Goal: Task Accomplishment & Management: Use online tool/utility

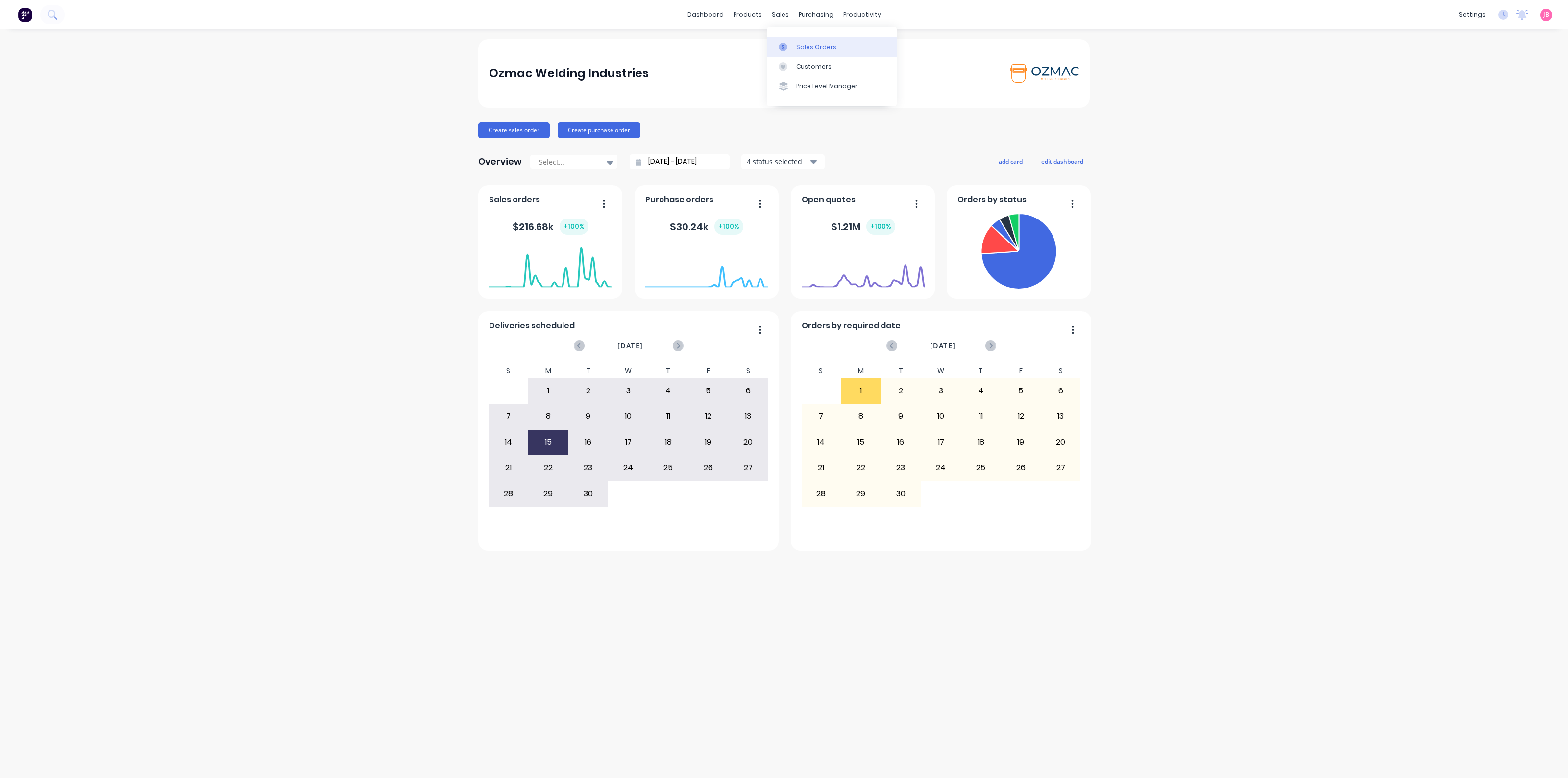
click at [806, 45] on div "Sales Orders" at bounding box center [816, 47] width 41 height 9
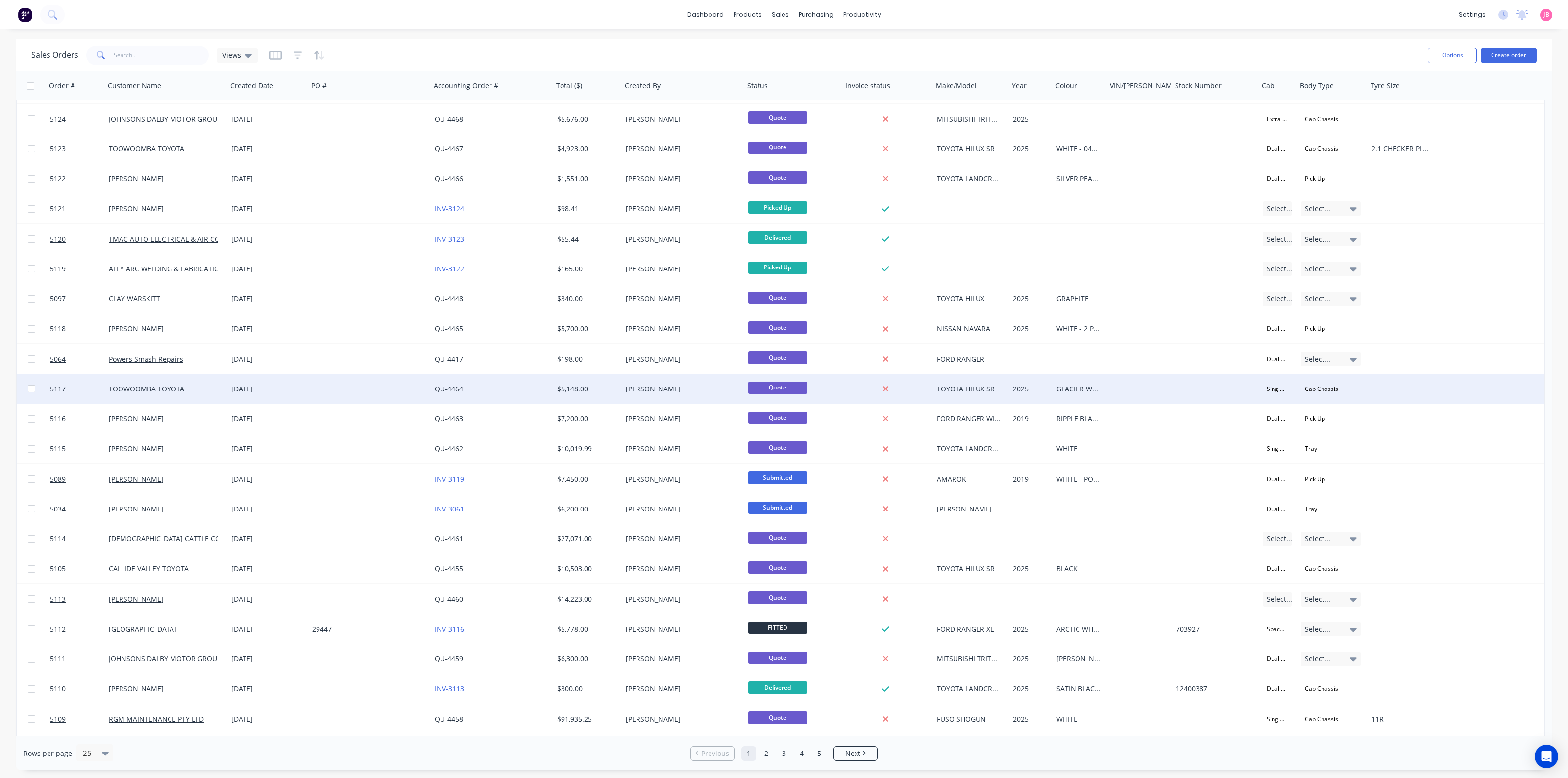
scroll to position [114, 0]
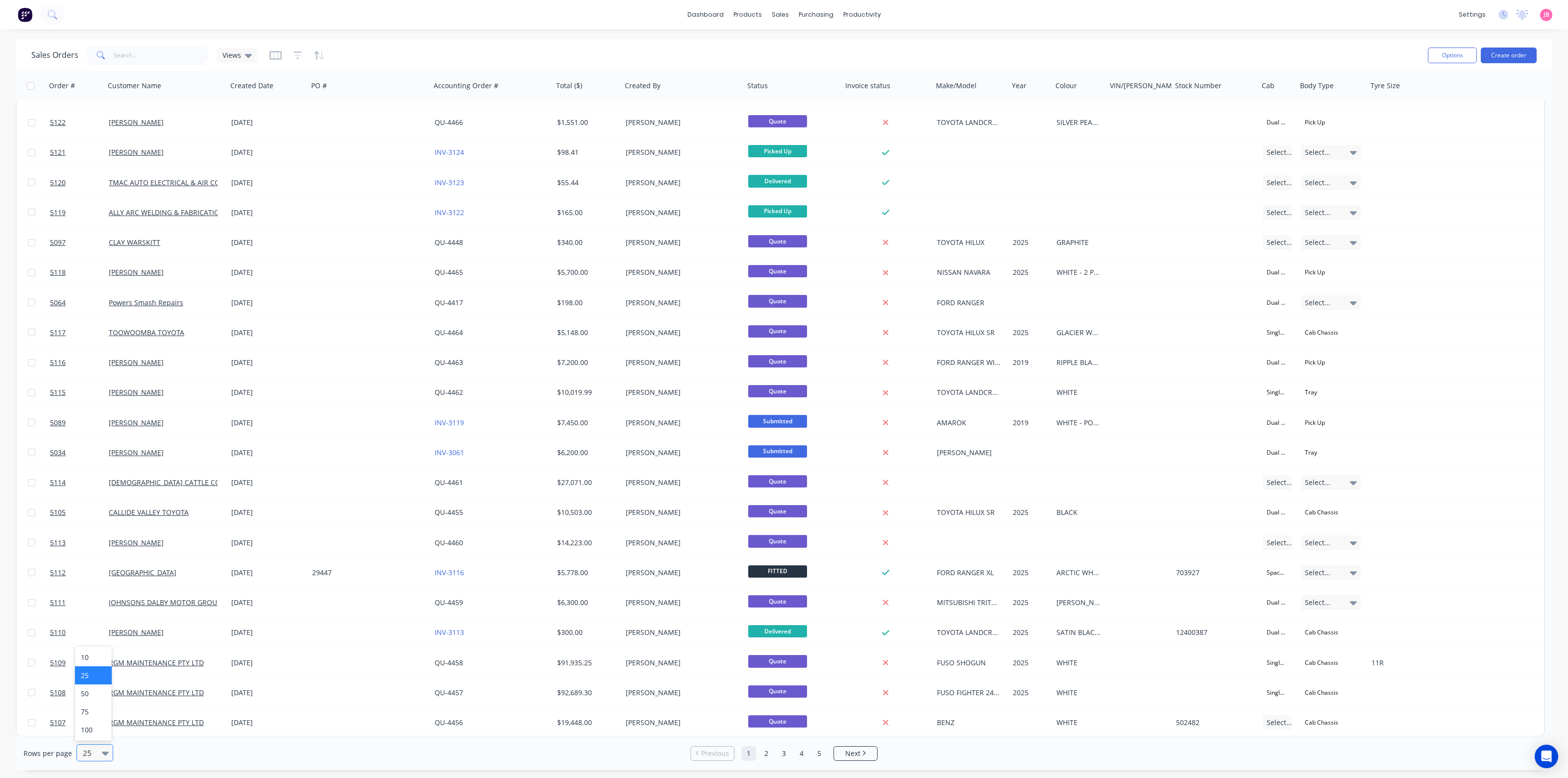
click at [102, 758] on icon at bounding box center [105, 753] width 7 height 11
click at [91, 719] on div "75" at bounding box center [93, 712] width 37 height 18
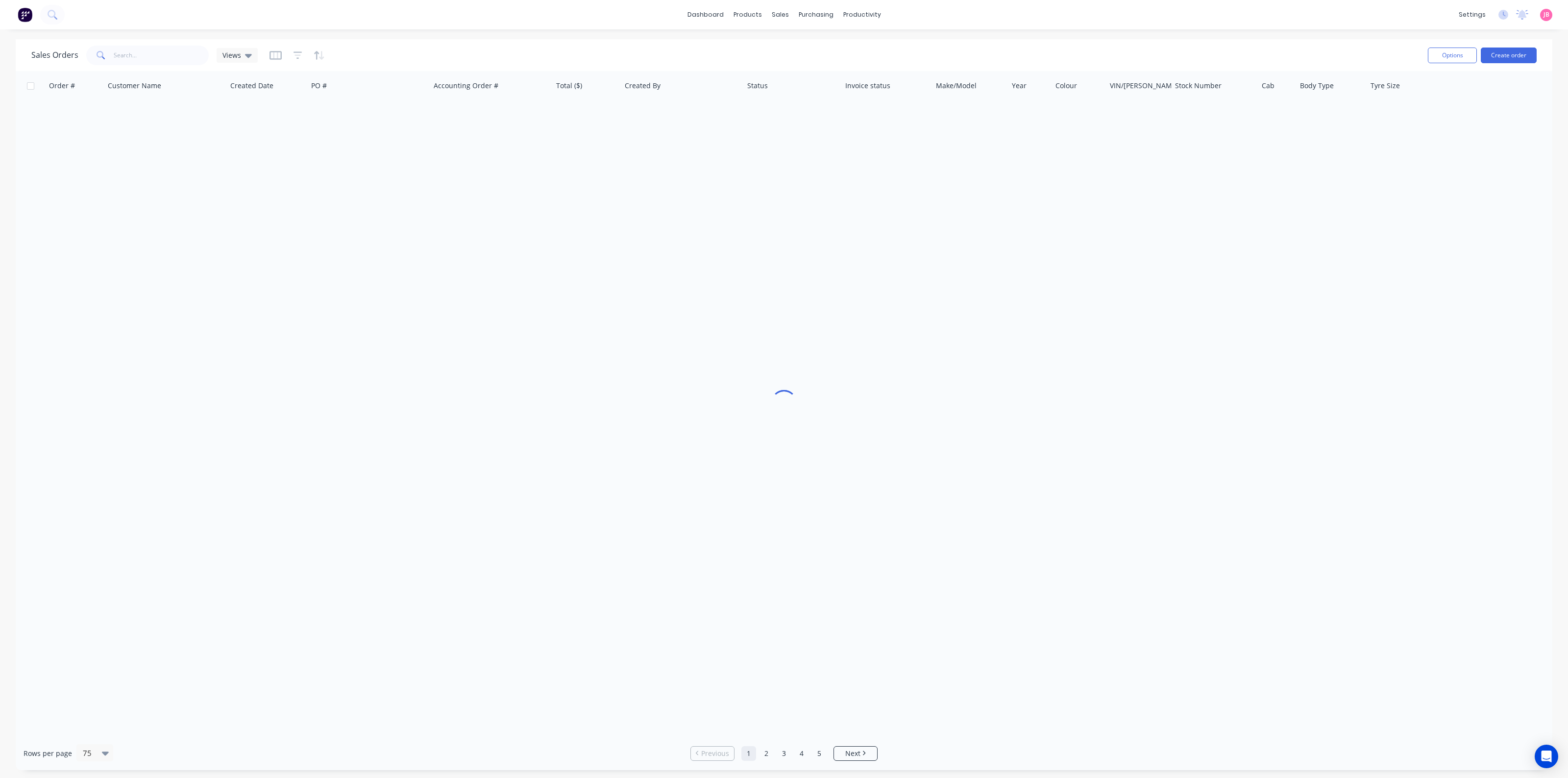
scroll to position [0, 0]
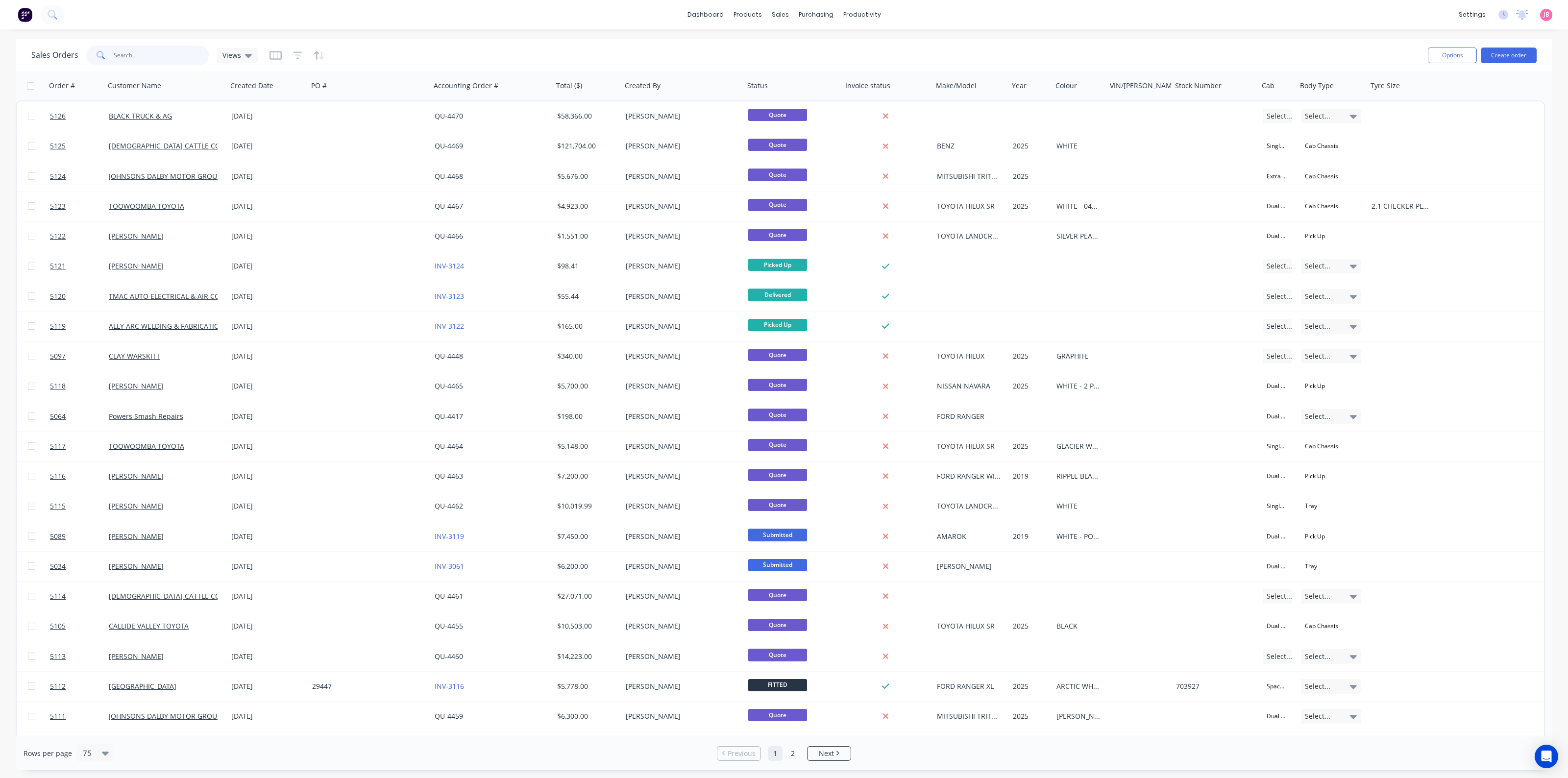
click at [150, 61] on input "text" at bounding box center [161, 55] width 95 height 20
click at [107, 52] on span at bounding box center [99, 55] width 28 height 20
click at [136, 60] on input "text" at bounding box center [161, 55] width 95 height 20
type input "BLACK TRUCK"
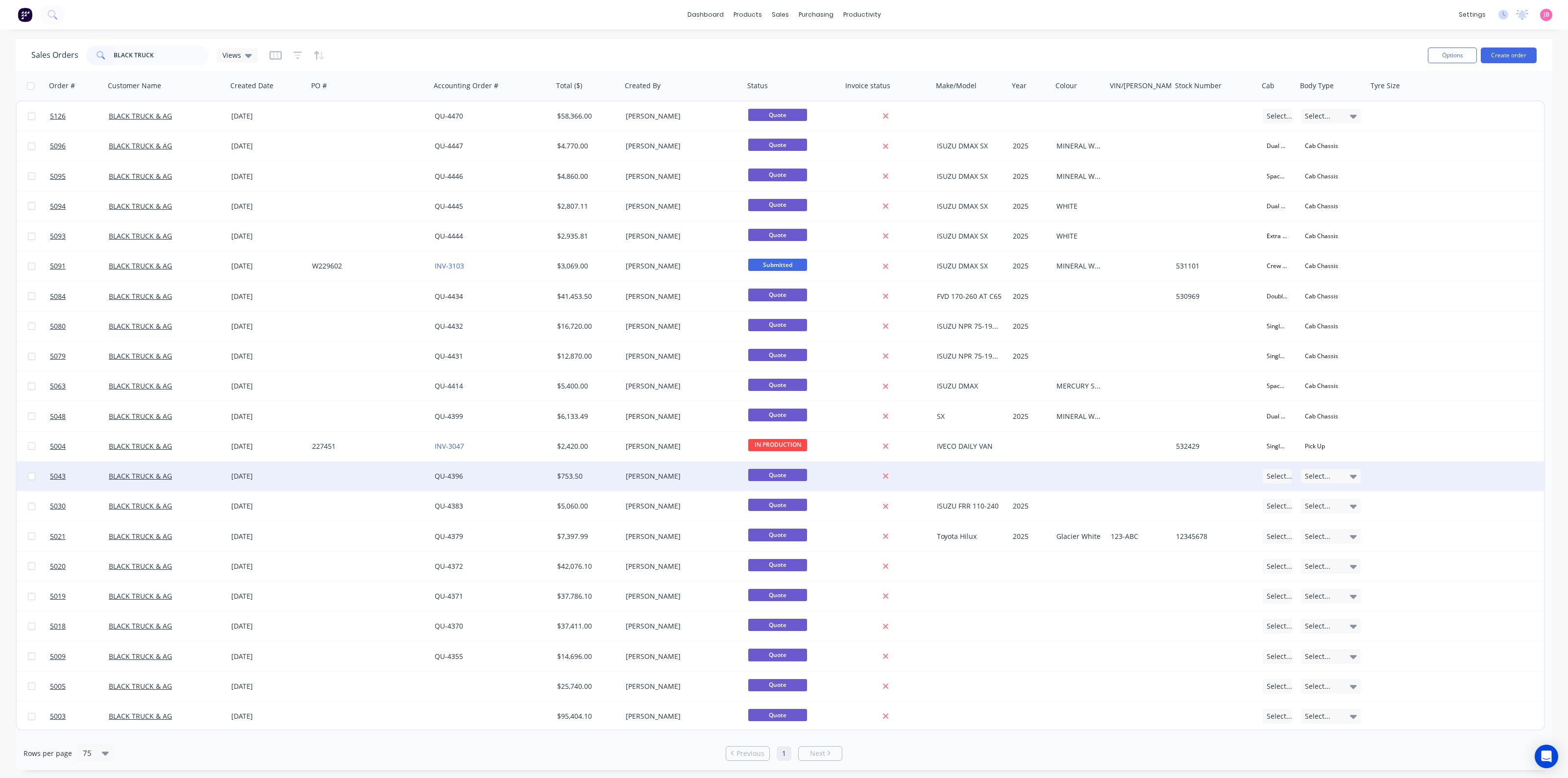
click at [317, 489] on div at bounding box center [370, 476] width 122 height 29
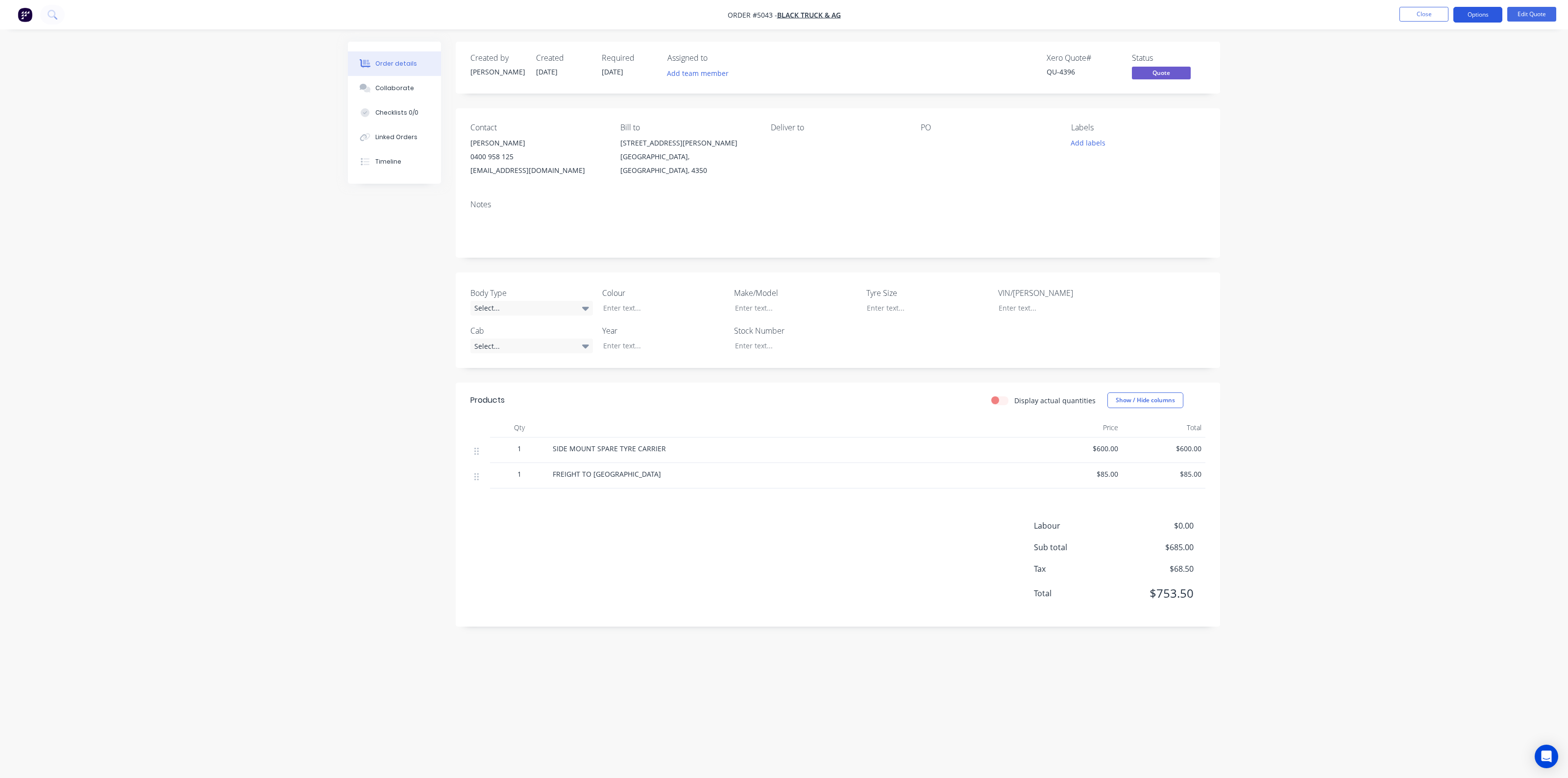
click at [1476, 18] on button "Options" at bounding box center [1478, 15] width 49 height 16
click at [1425, 65] on div "Quote" at bounding box center [1448, 60] width 90 height 14
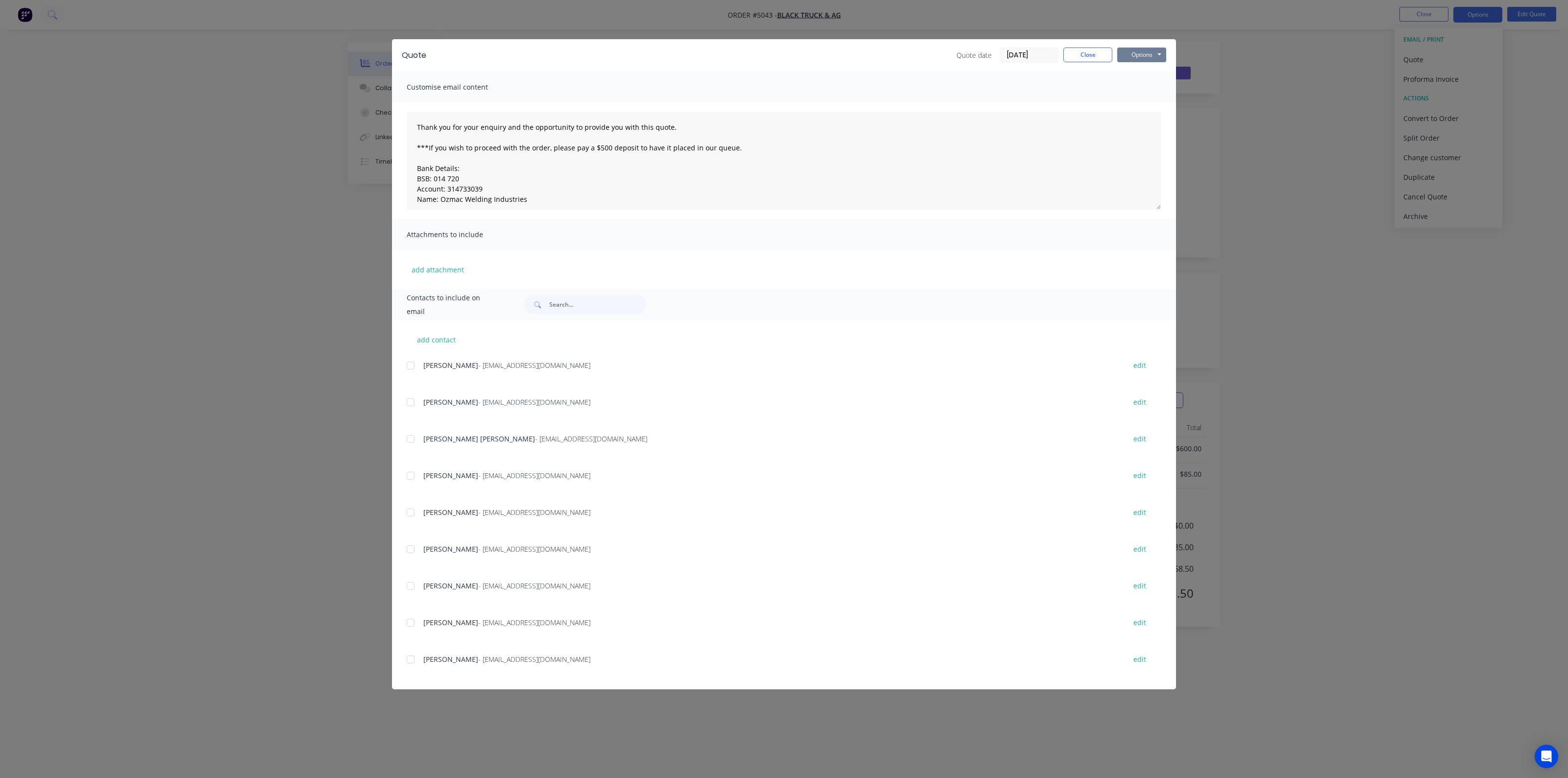
click at [1144, 58] on button "Options" at bounding box center [1142, 55] width 49 height 14
click at [1142, 90] on button "Print" at bounding box center [1148, 89] width 63 height 16
click at [408, 366] on div at bounding box center [410, 365] width 20 height 20
click at [413, 512] on div at bounding box center [410, 512] width 20 height 20
click at [1148, 56] on button "Options" at bounding box center [1142, 55] width 49 height 14
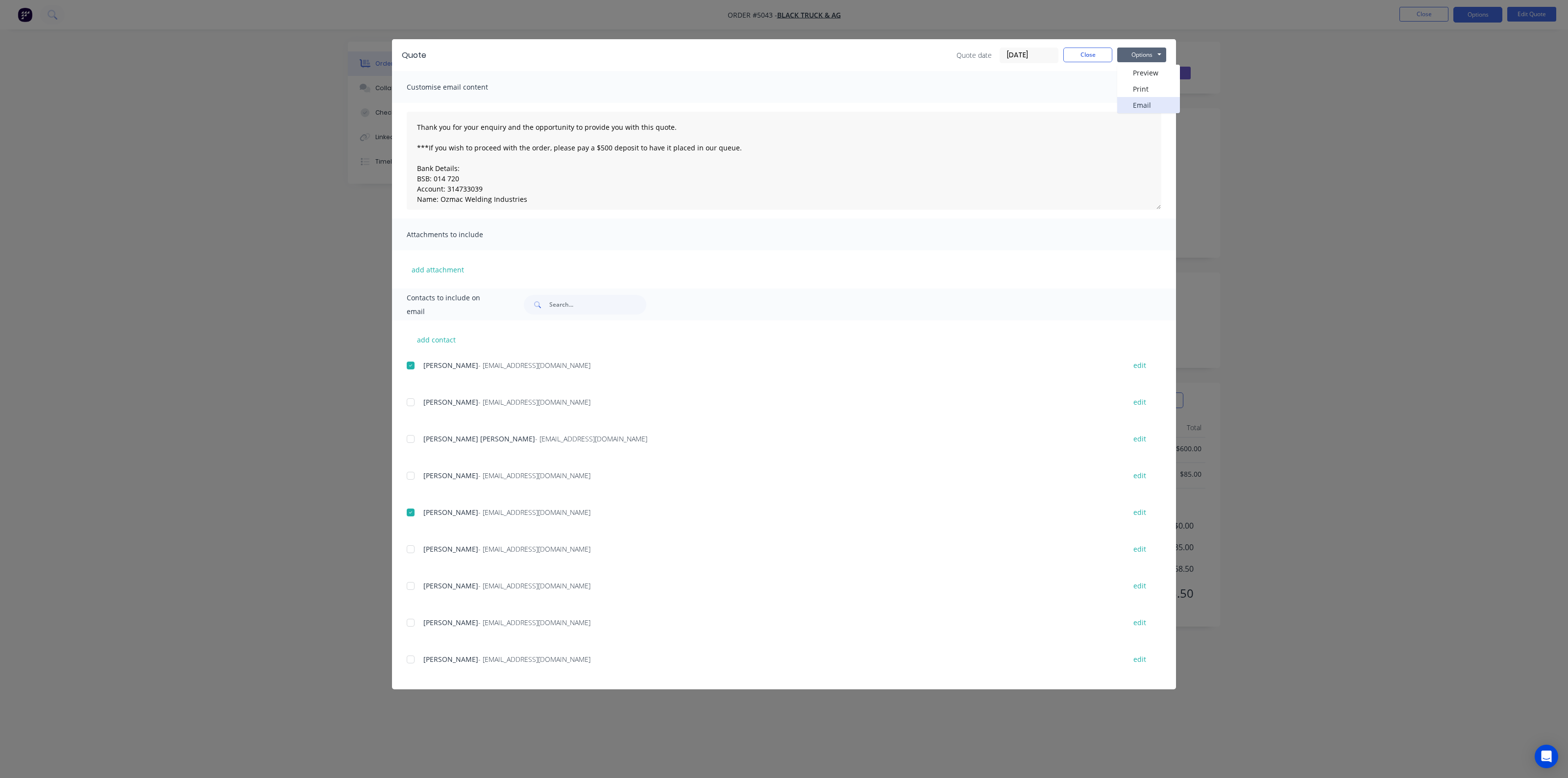
click at [1143, 106] on button "Email" at bounding box center [1148, 105] width 63 height 16
click at [1074, 49] on button "Close" at bounding box center [1088, 55] width 49 height 14
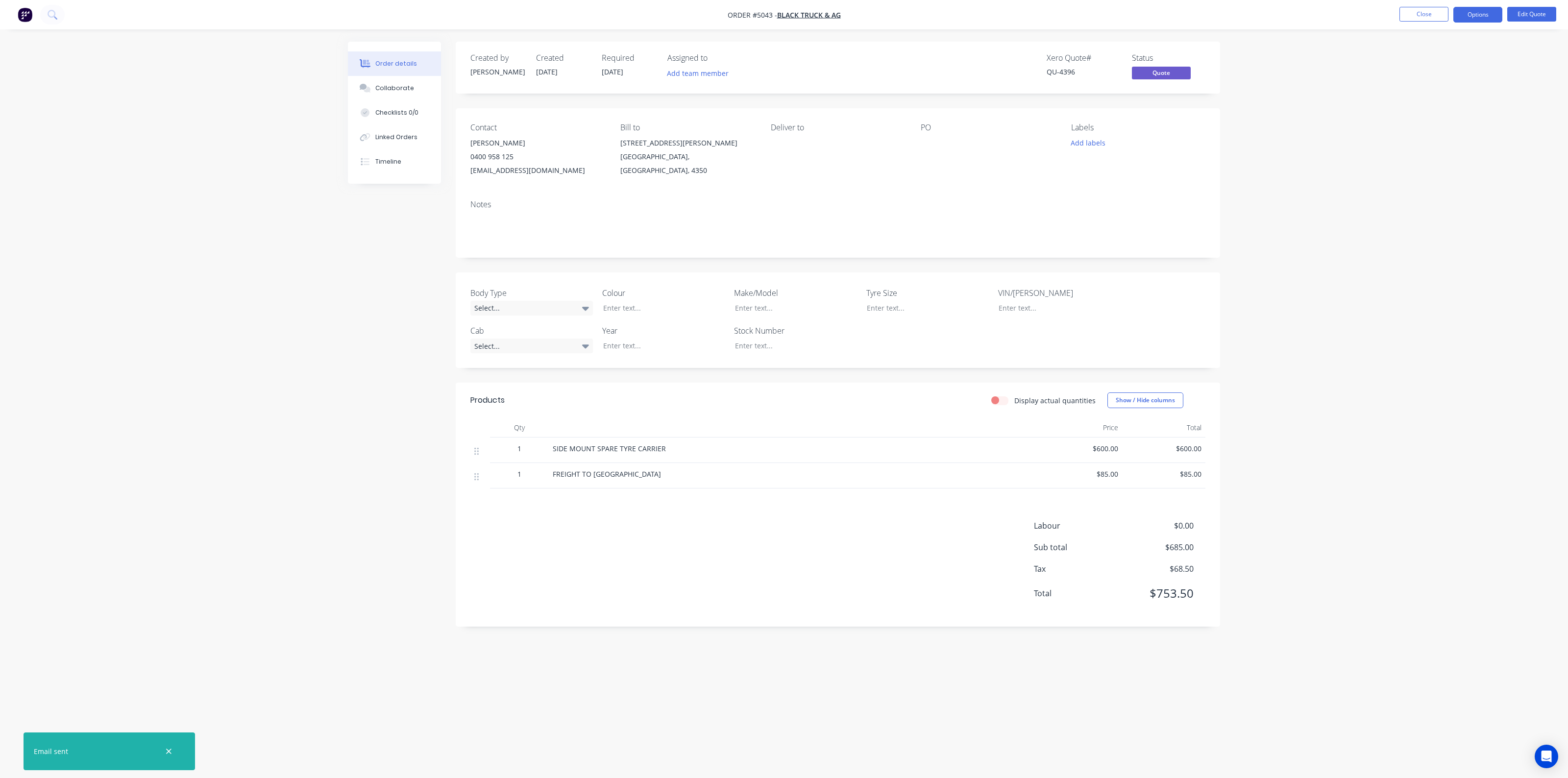
click at [1432, 22] on nav "Order #5043 - BLACK TRUCK & AG Close Options Edit Quote" at bounding box center [784, 14] width 1568 height 29
click at [1437, 7] on button "Close" at bounding box center [1424, 14] width 49 height 14
